Goal: Task Accomplishment & Management: Manage account settings

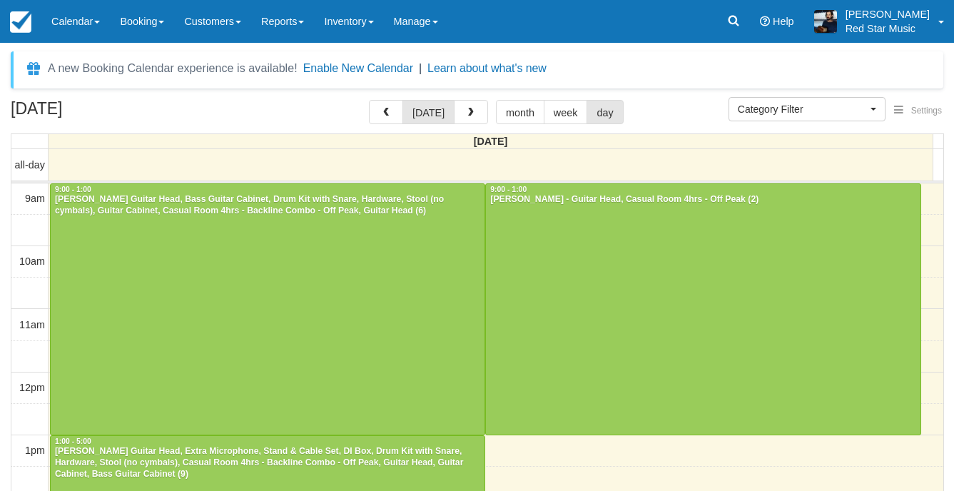
select select
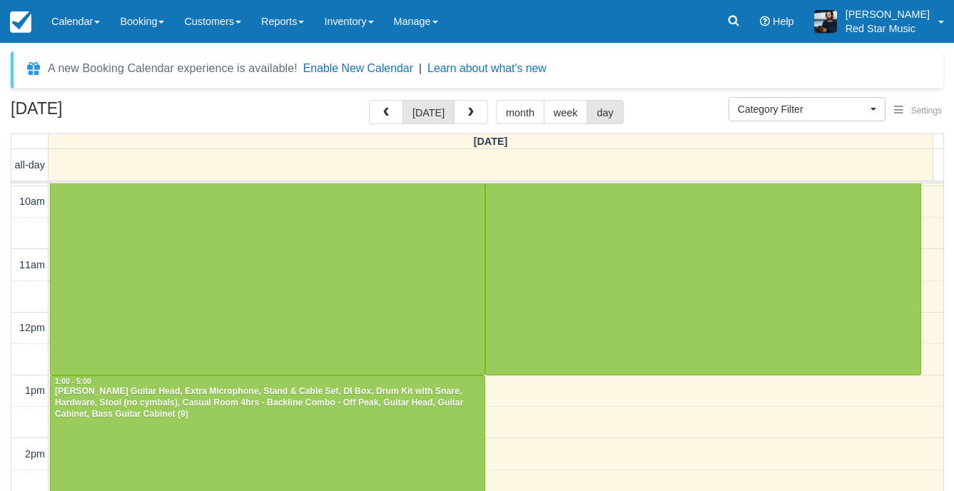
scroll to position [143, 0]
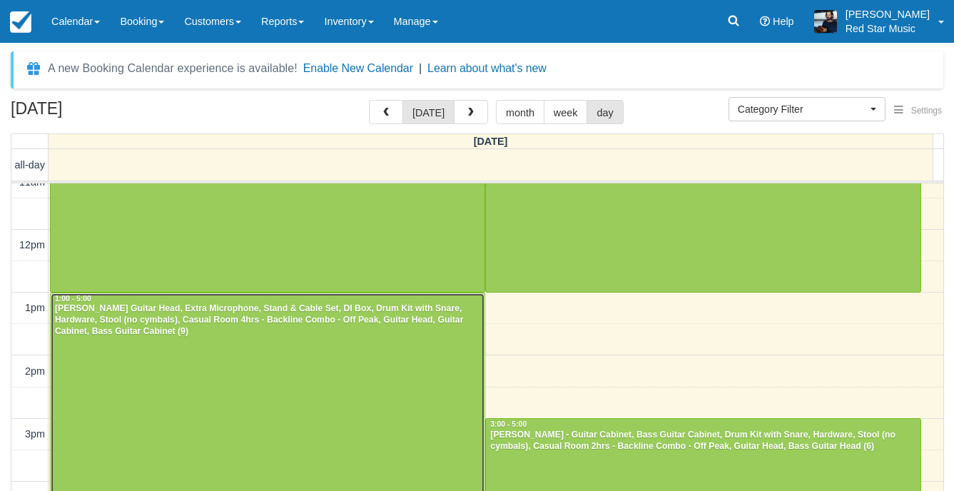
click at [346, 356] on div at bounding box center [268, 418] width 434 height 251
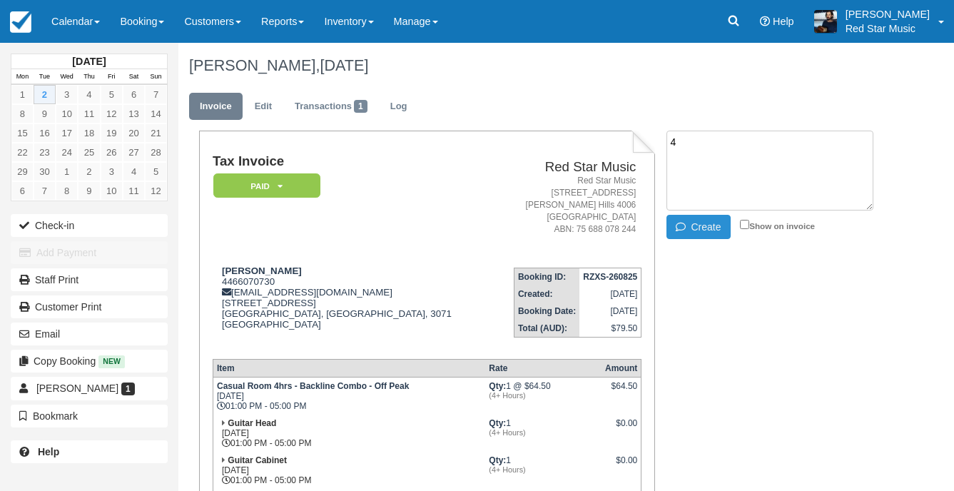
type textarea "4"
click at [709, 222] on button "Create" at bounding box center [699, 227] width 64 height 24
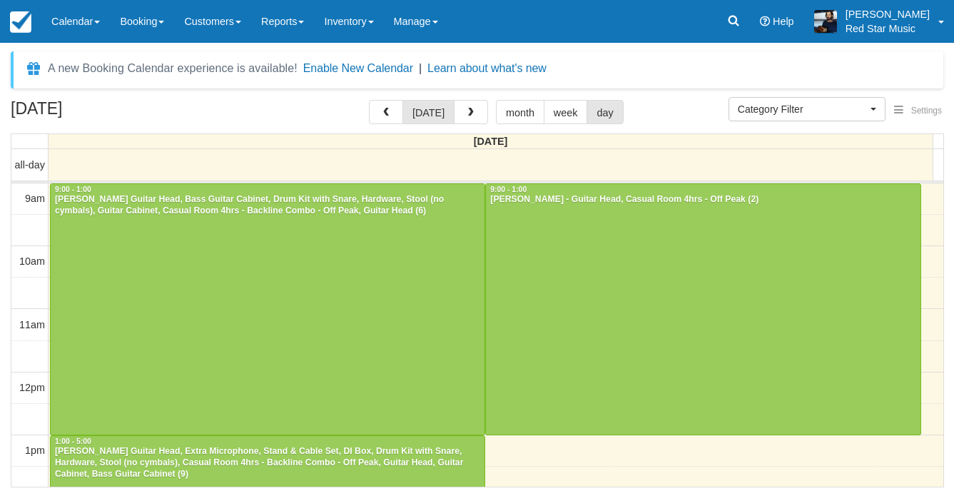
select select
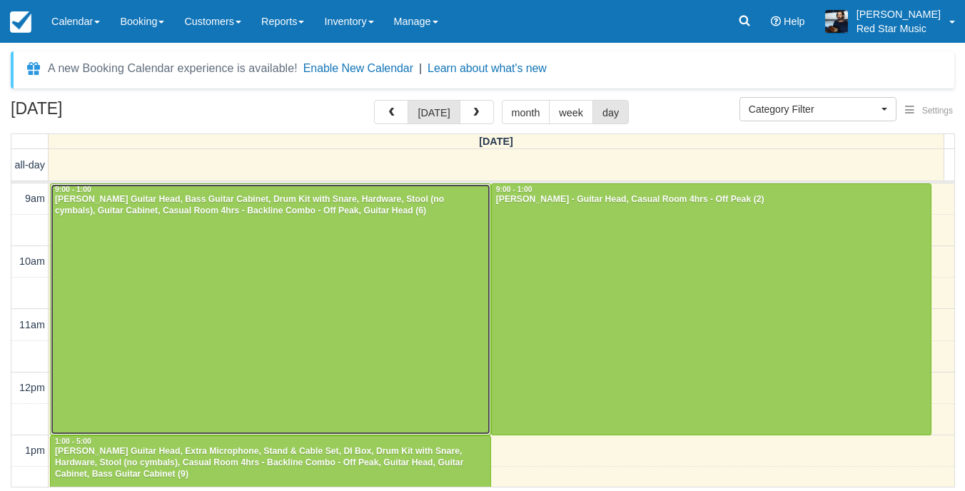
click at [311, 267] on div at bounding box center [271, 309] width 440 height 251
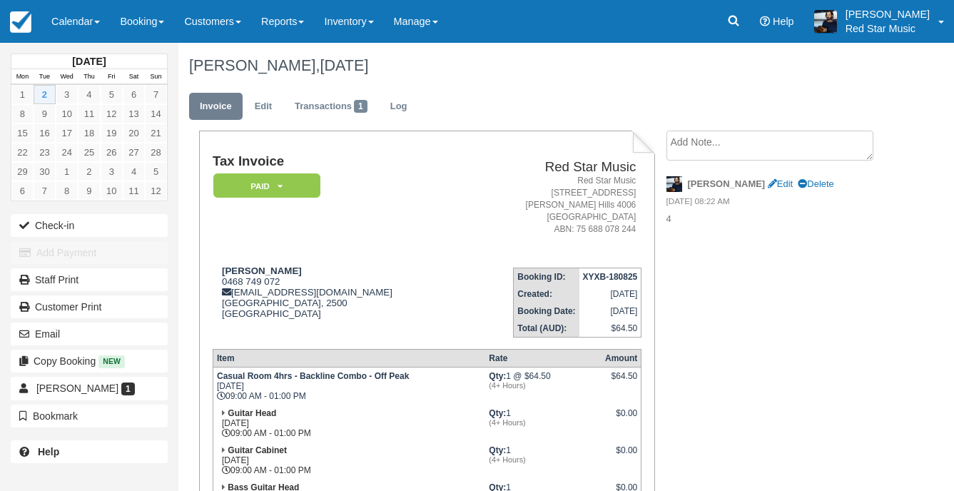
scroll to position [143, 0]
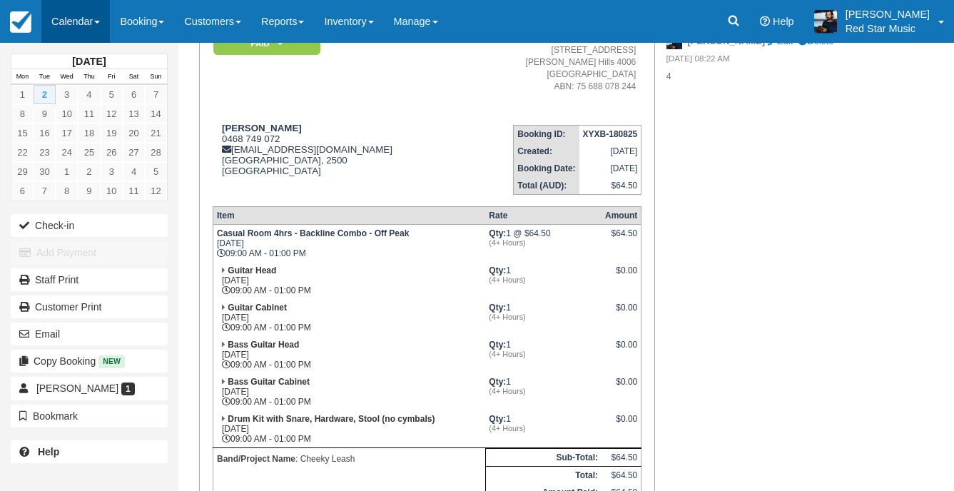
click at [46, 11] on link "Calendar" at bounding box center [75, 21] width 69 height 43
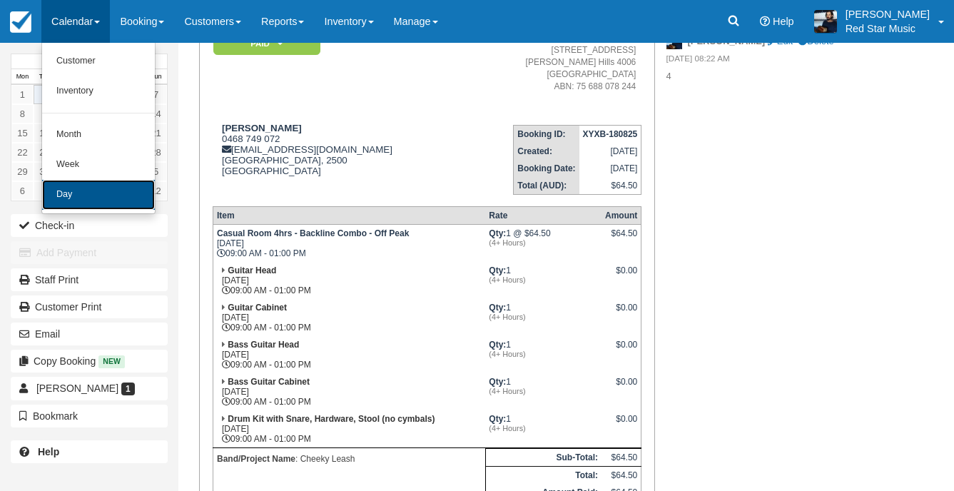
drag, startPoint x: 62, startPoint y: 205, endPoint x: 71, endPoint y: 199, distance: 10.3
click at [63, 204] on link "Day" at bounding box center [98, 195] width 113 height 30
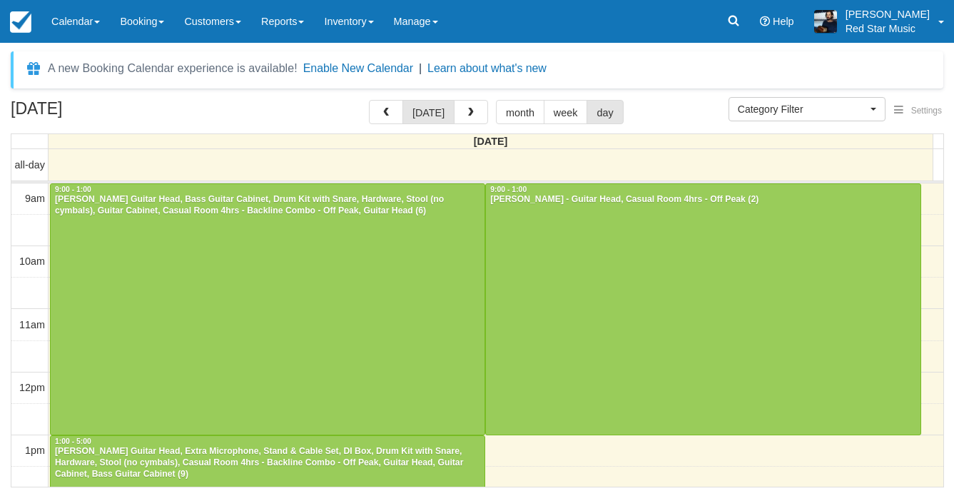
select select
